Goal: Task Accomplishment & Management: Complete application form

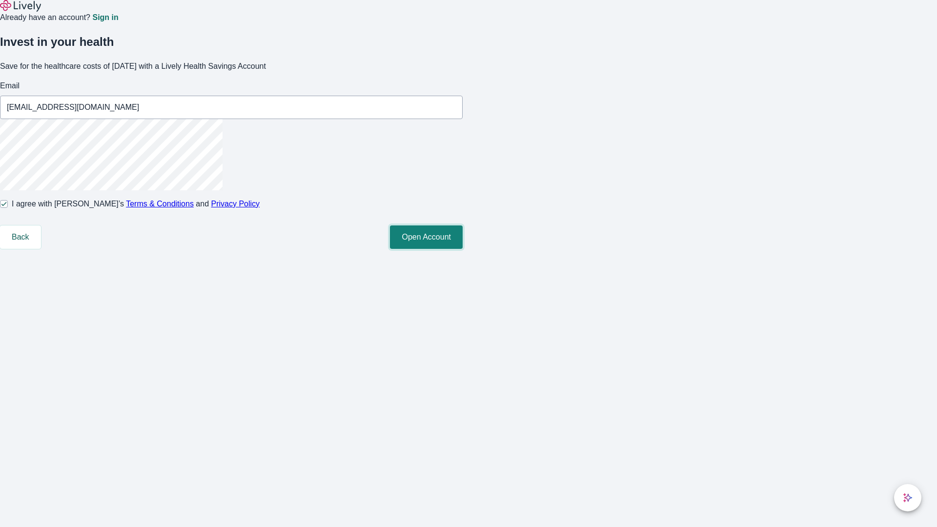
click at [463, 249] on button "Open Account" at bounding box center [426, 236] width 73 height 23
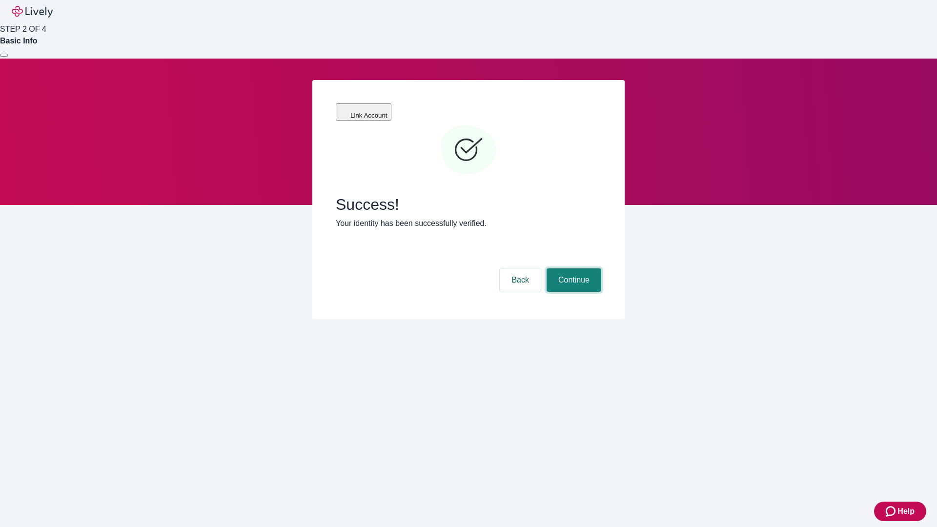
click at [572, 268] on button "Continue" at bounding box center [573, 279] width 55 height 23
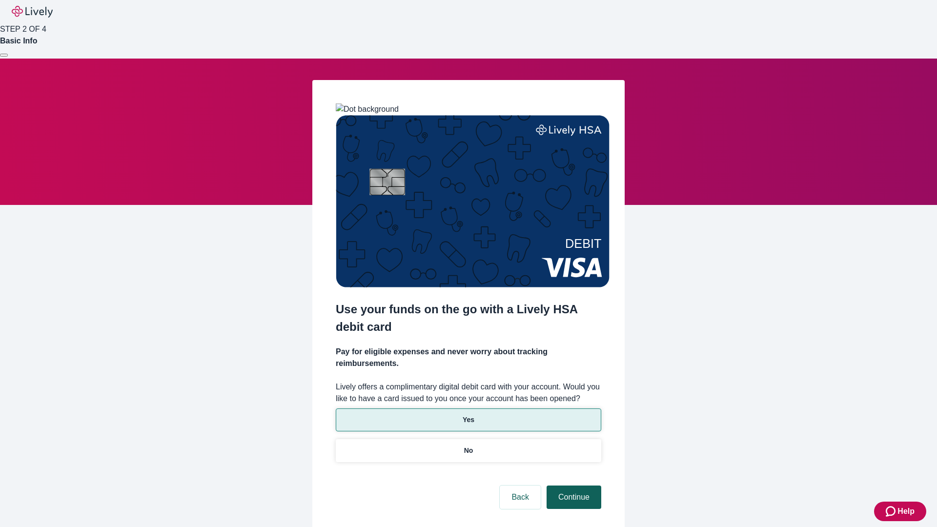
click at [468, 445] on p "No" at bounding box center [468, 450] width 9 height 10
click at [572, 486] on button "Continue" at bounding box center [573, 497] width 55 height 23
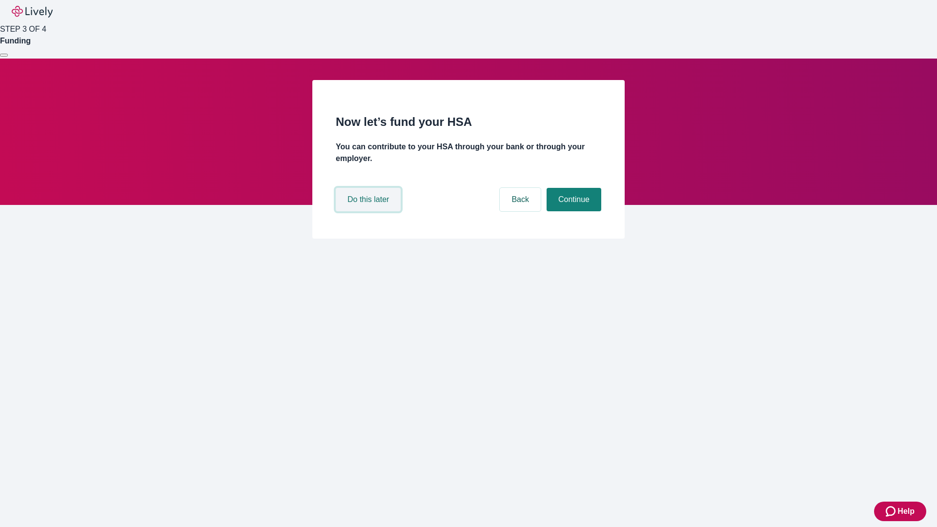
click at [369, 211] on button "Do this later" at bounding box center [368, 199] width 65 height 23
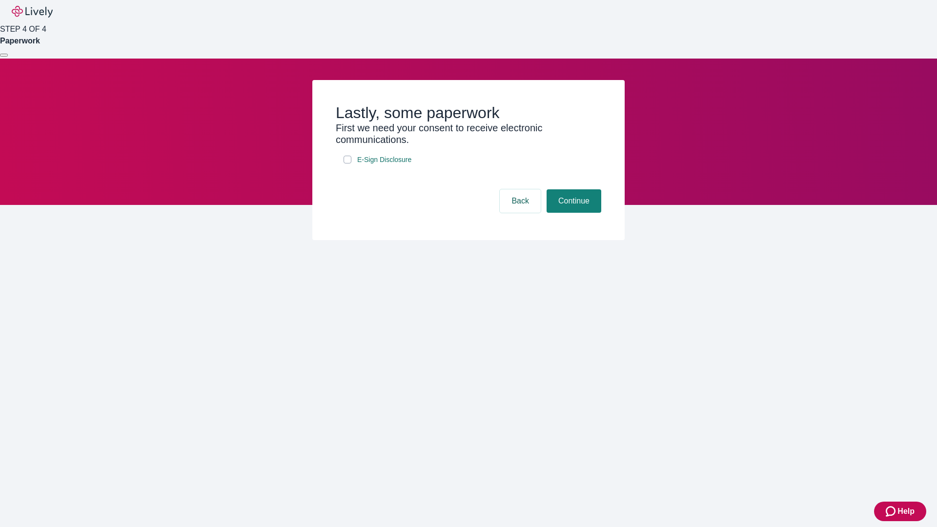
click at [347, 163] on input "E-Sign Disclosure" at bounding box center [348, 160] width 8 height 8
checkbox input "true"
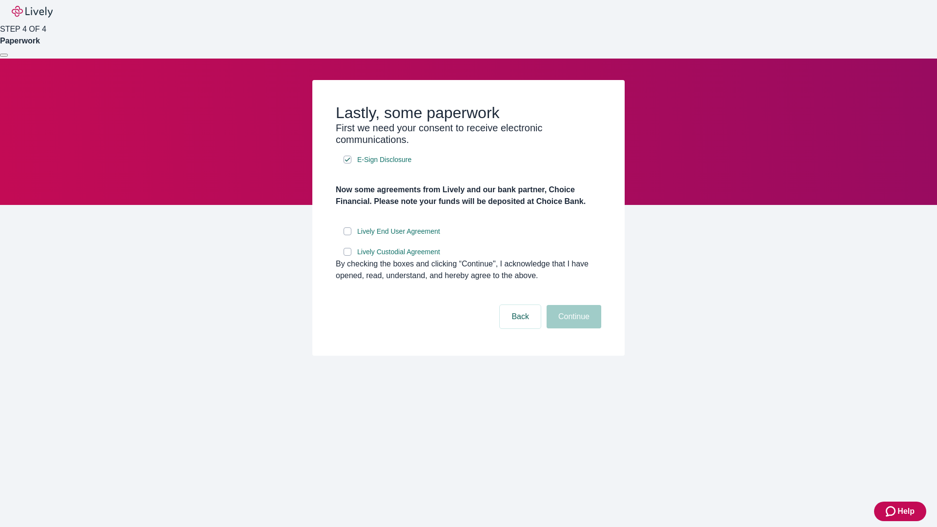
click at [347, 235] on input "Lively End User Agreement" at bounding box center [348, 231] width 8 height 8
checkbox input "true"
click at [347, 256] on input "Lively Custodial Agreement" at bounding box center [348, 252] width 8 height 8
checkbox input "true"
click at [572, 328] on button "Continue" at bounding box center [573, 316] width 55 height 23
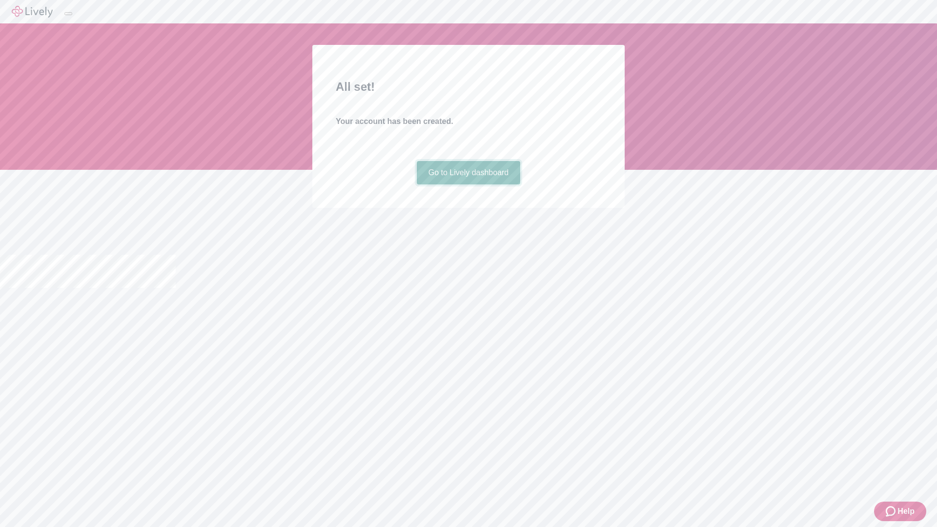
click at [468, 184] on link "Go to Lively dashboard" at bounding box center [469, 172] width 104 height 23
